Goal: Communication & Community: Answer question/provide support

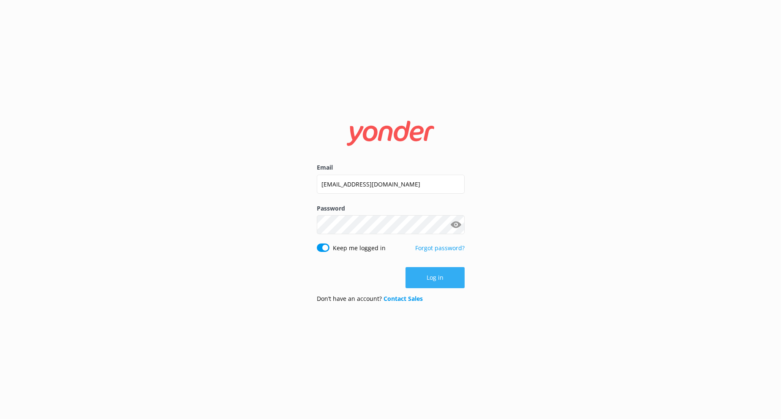
click at [430, 278] on button "Log in" at bounding box center [435, 277] width 59 height 21
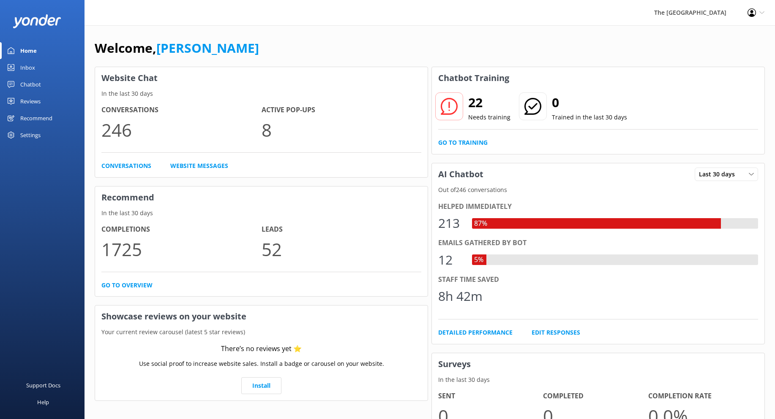
click at [29, 66] on div "Inbox" at bounding box center [27, 67] width 15 height 17
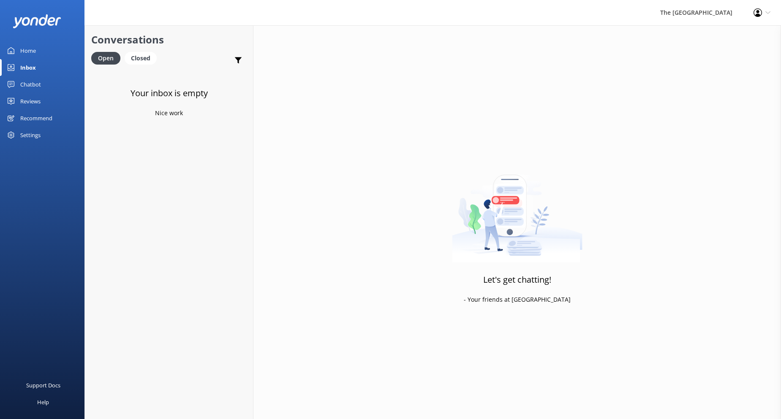
click at [29, 66] on div "Inbox" at bounding box center [28, 67] width 16 height 17
click at [136, 52] on div "Closed" at bounding box center [141, 58] width 32 height 13
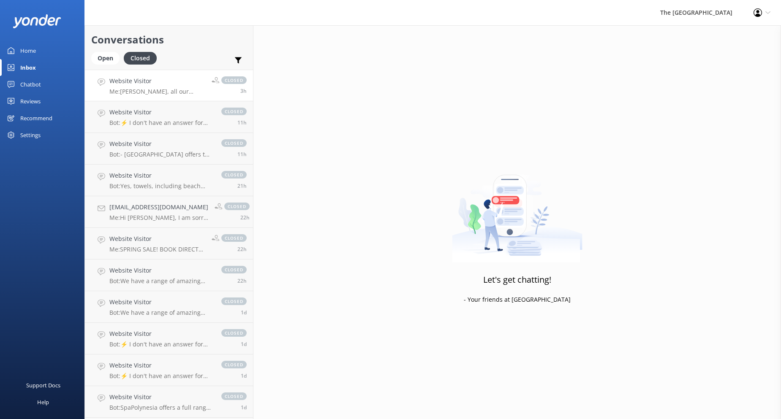
click at [144, 89] on p "Me: [PERSON_NAME], all our rooms comes with free WIFI. Please feel free to reac…" at bounding box center [157, 92] width 96 height 8
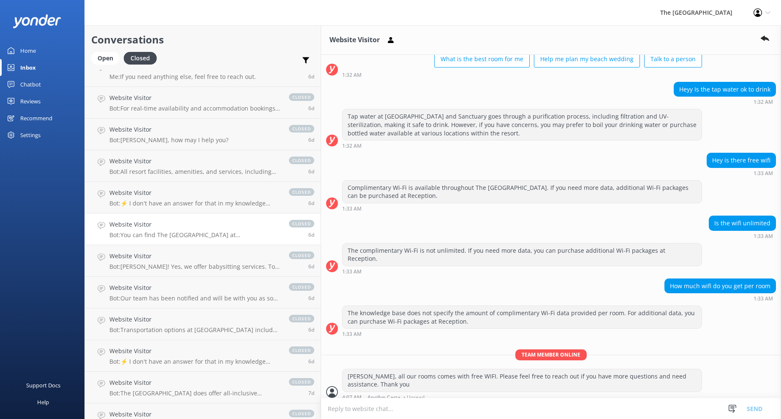
scroll to position [2218, 0]
